Goal: Task Accomplishment & Management: Manage account settings

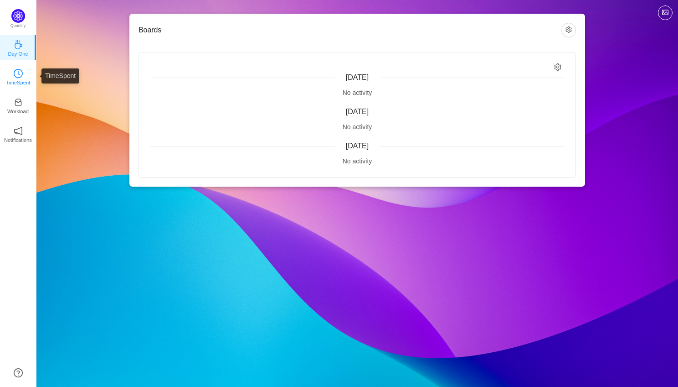
click at [18, 77] on icon "icon: clock-circle" at bounding box center [18, 73] width 9 height 9
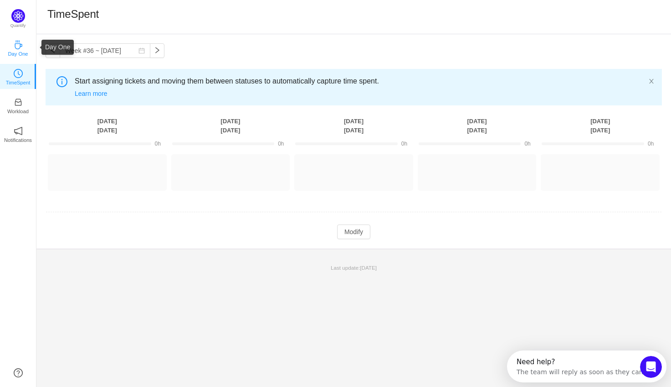
click at [15, 46] on icon "icon: coffee" at bounding box center [18, 44] width 7 height 9
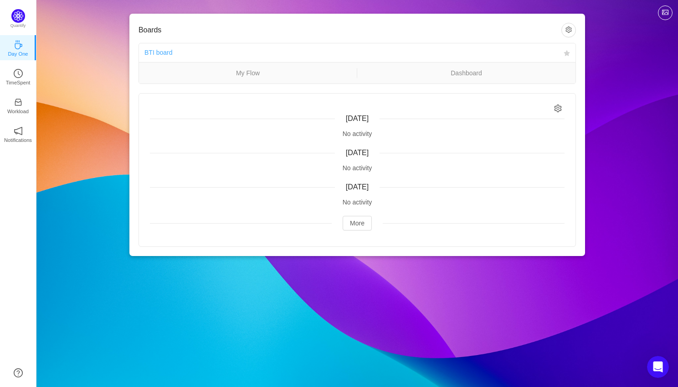
click at [158, 52] on link "BTI board" at bounding box center [158, 52] width 28 height 7
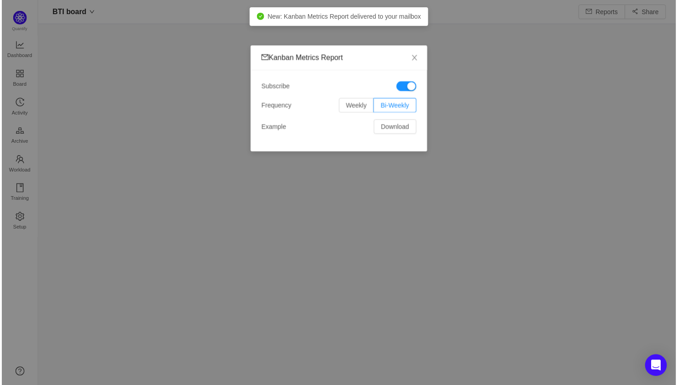
scroll to position [373, 621]
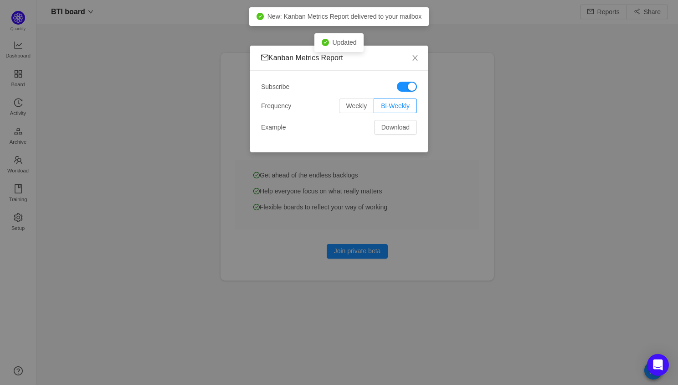
scroll to position [371, 621]
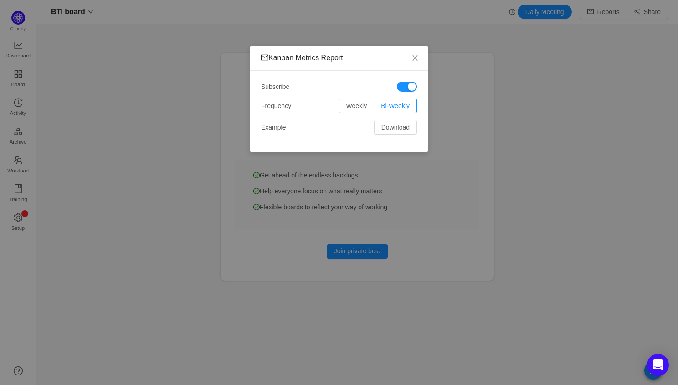
click at [409, 83] on button "button" at bounding box center [407, 87] width 20 height 10
click at [413, 60] on icon "icon: close" at bounding box center [415, 57] width 7 height 7
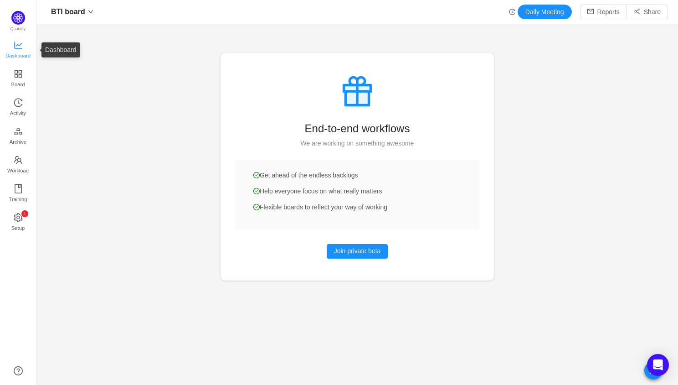
click at [15, 42] on icon "icon: line-chart" at bounding box center [18, 44] width 8 height 7
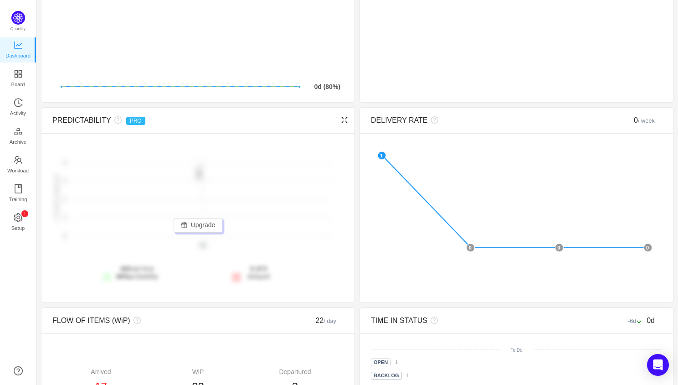
scroll to position [120, 0]
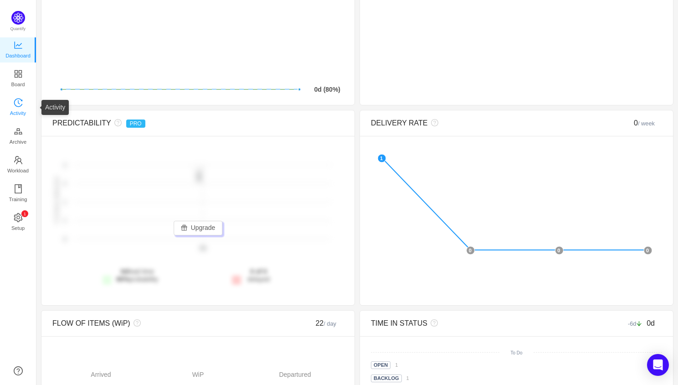
click at [17, 113] on span "Activity" at bounding box center [18, 113] width 16 height 18
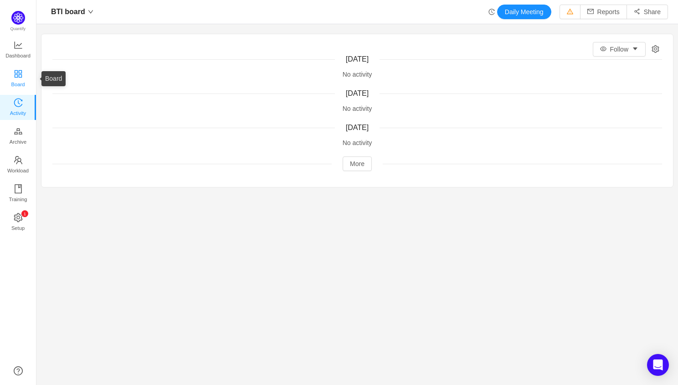
click at [14, 74] on icon "icon: appstore" at bounding box center [17, 73] width 7 height 7
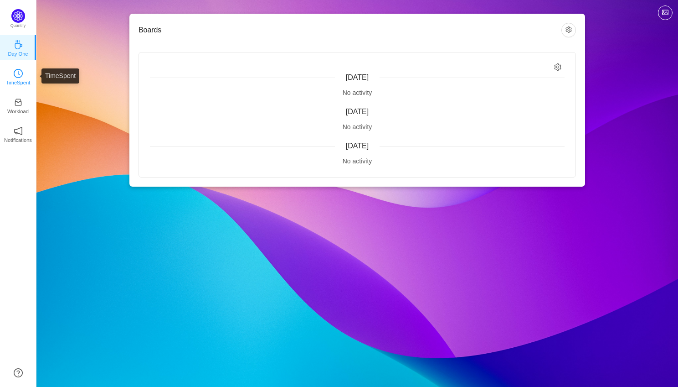
click at [17, 80] on p "TimeSpent" at bounding box center [18, 82] width 25 height 8
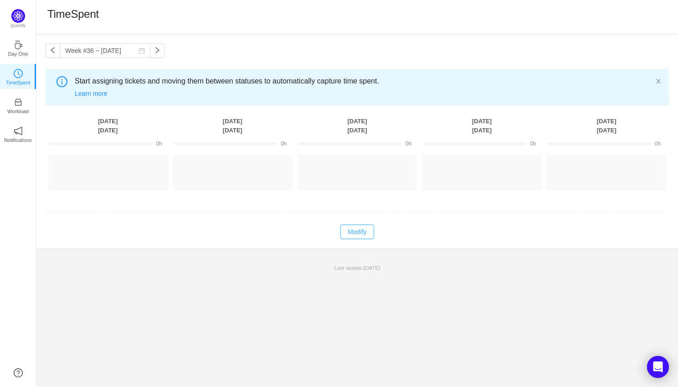
click at [360, 230] on button "Modify" at bounding box center [356, 231] width 33 height 15
click at [339, 233] on button "Cancel" at bounding box center [337, 231] width 35 height 15
click at [21, 103] on icon "icon: inbox" at bounding box center [18, 102] width 7 height 7
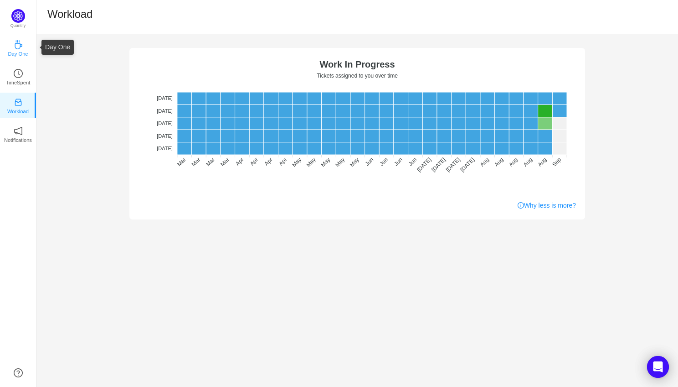
click at [21, 44] on icon "icon: coffee" at bounding box center [18, 44] width 7 height 9
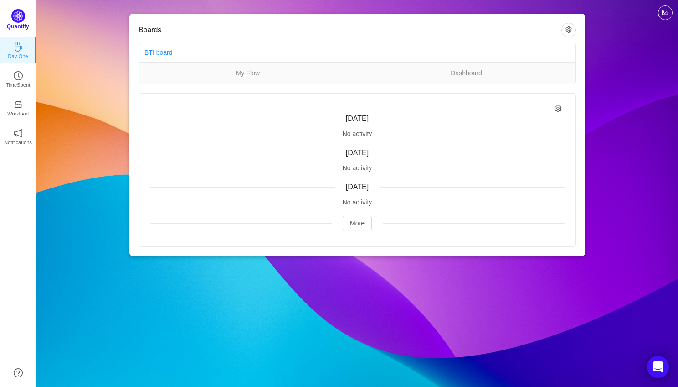
click at [18, 15] on img at bounding box center [18, 16] width 14 height 14
